Goal: Transaction & Acquisition: Book appointment/travel/reservation

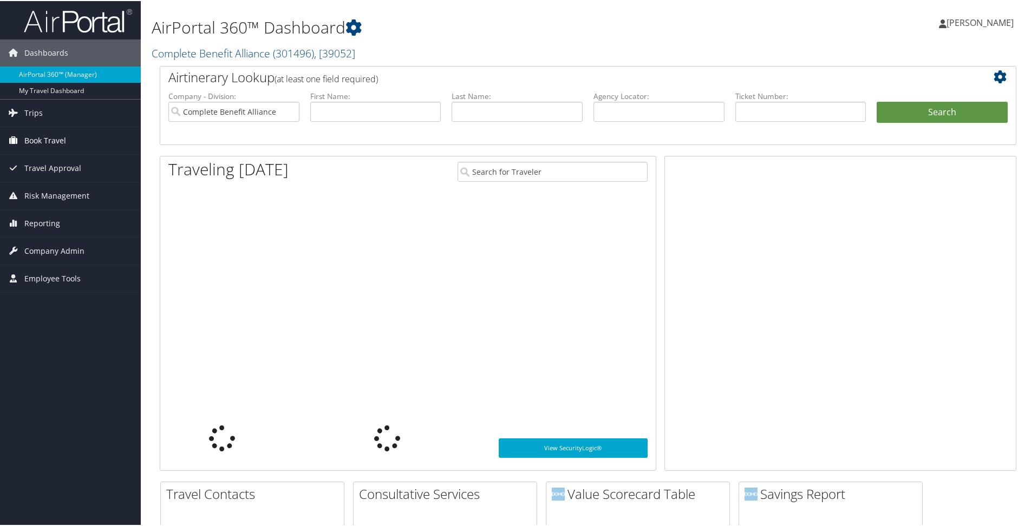
click at [61, 141] on span "Book Travel" at bounding box center [45, 139] width 42 height 27
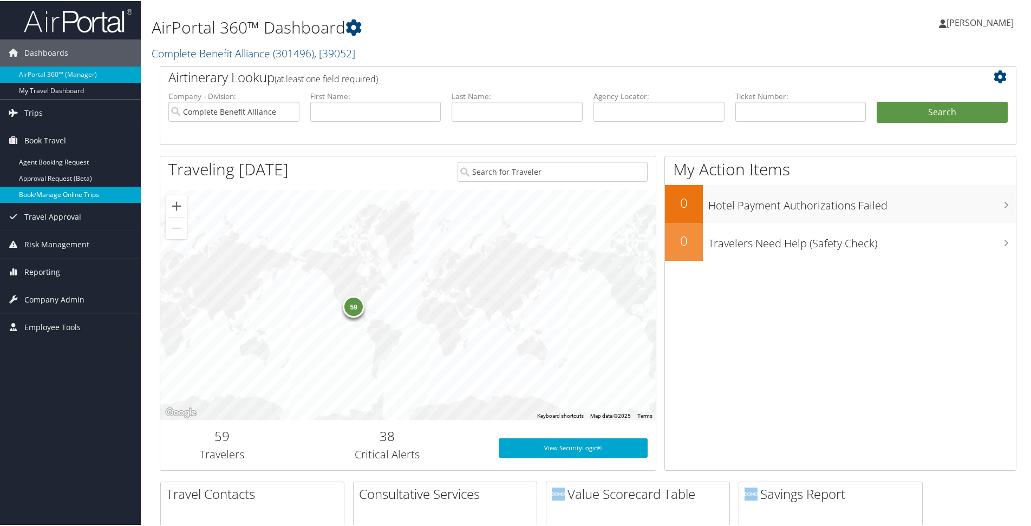
click at [75, 188] on link "Book/Manage Online Trips" at bounding box center [70, 194] width 141 height 16
